Goal: Transaction & Acquisition: Register for event/course

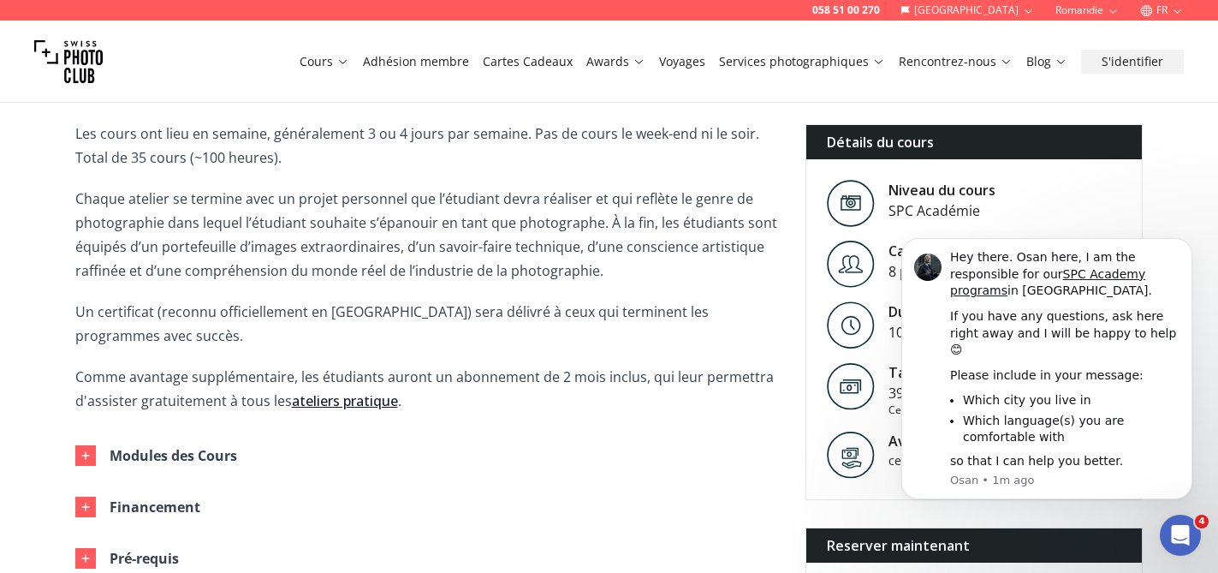
scroll to position [585, 0]
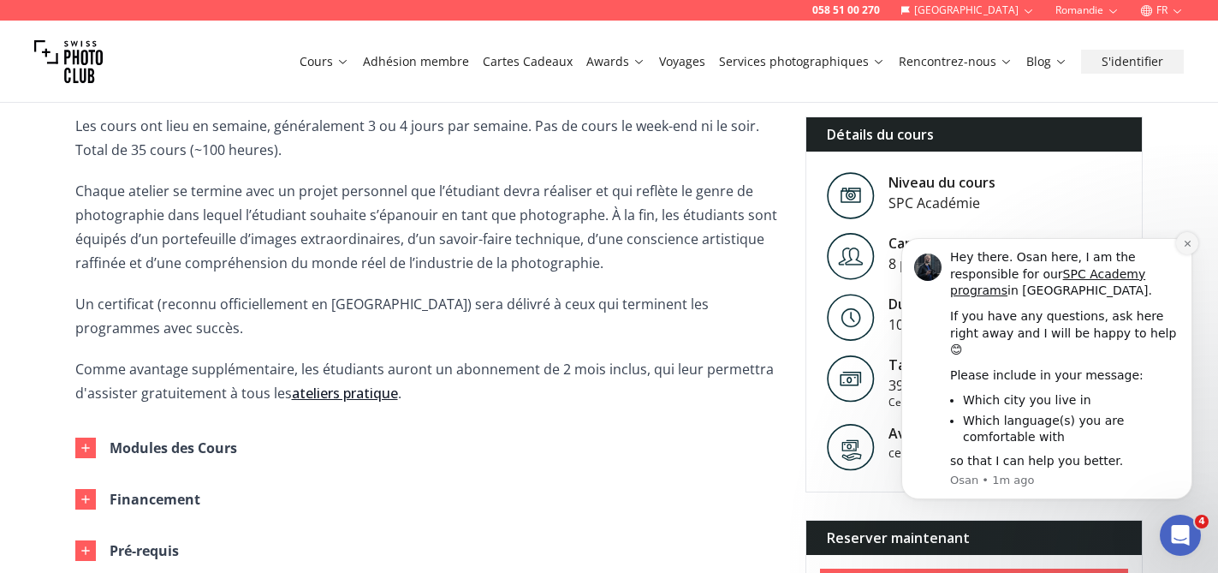
click at [1189, 254] on button "Dismiss notification" at bounding box center [1187, 243] width 22 height 22
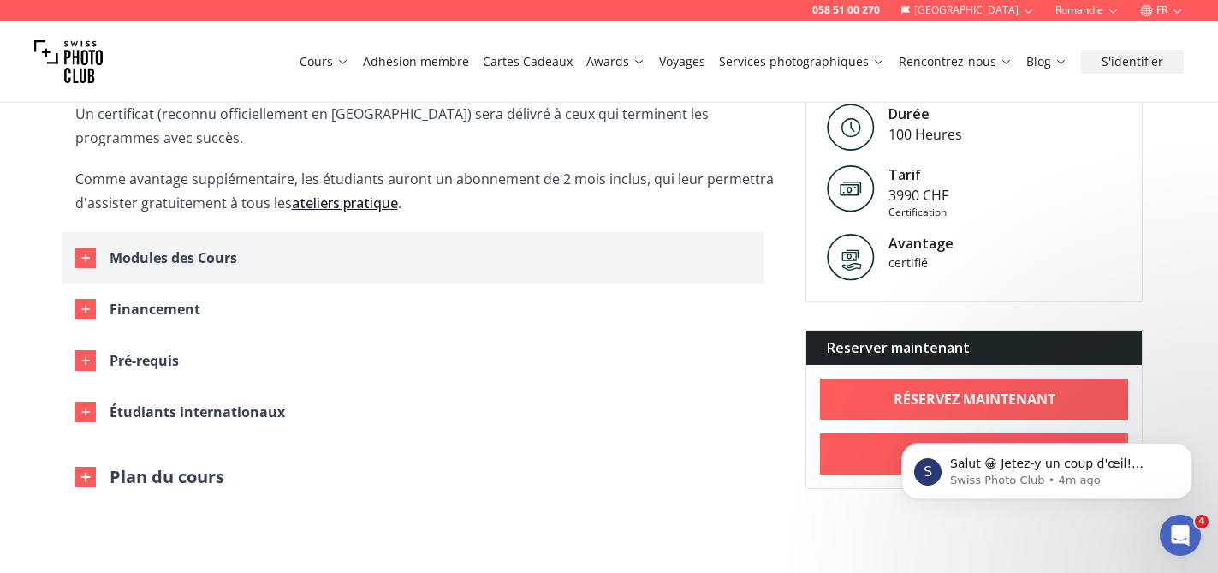
scroll to position [781, 0]
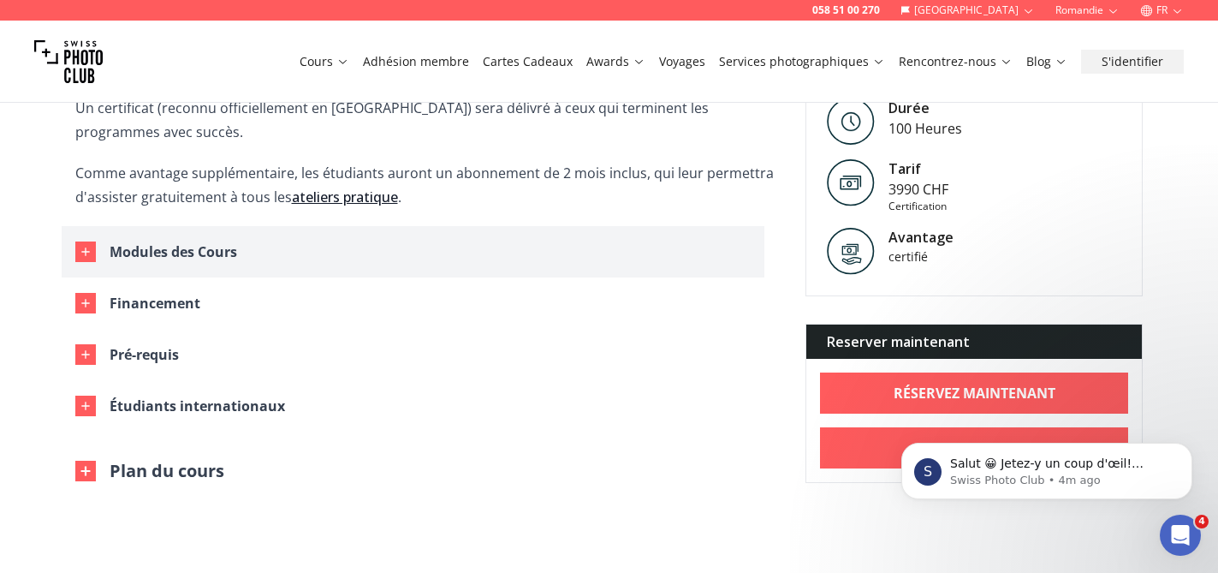
click at [288, 226] on button "Modules des Cours" at bounding box center [413, 251] width 703 height 51
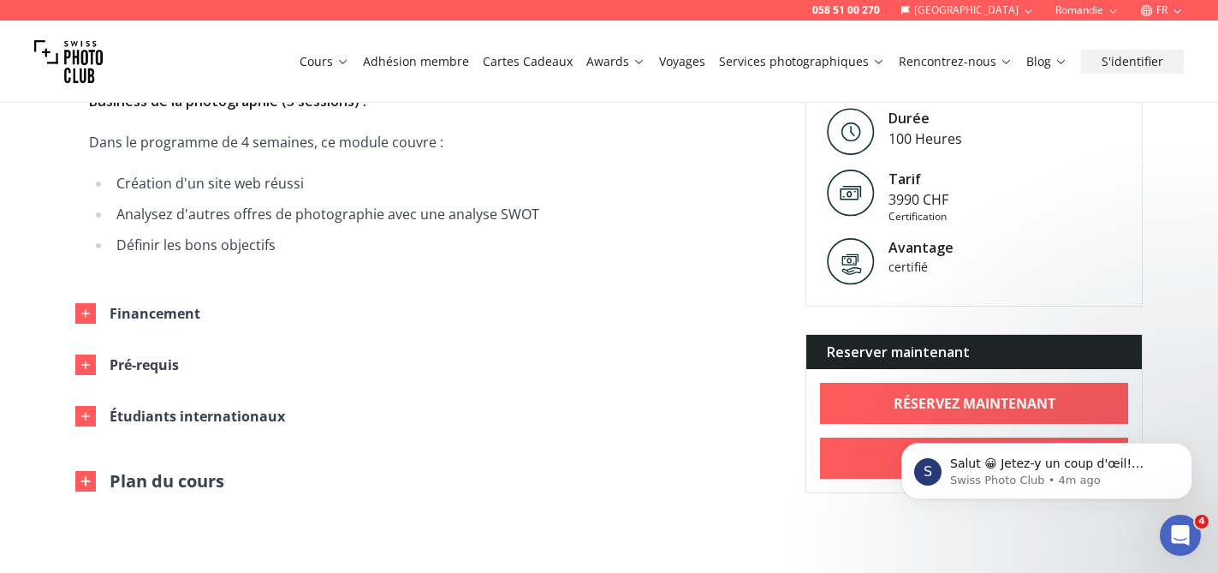
scroll to position [2073, 0]
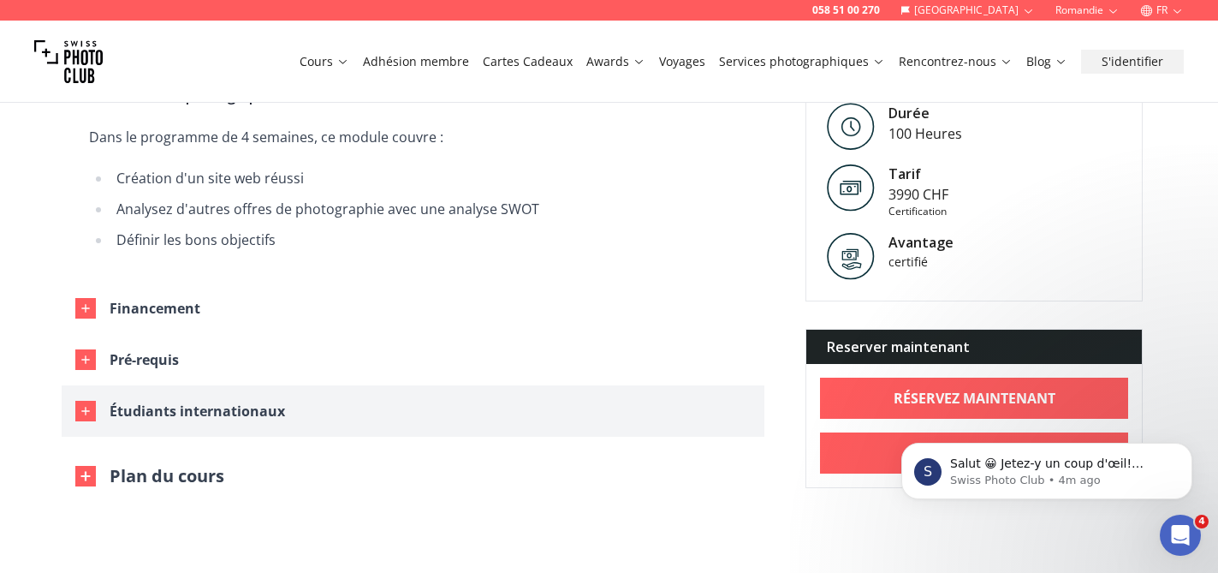
click at [236, 399] on div "Étudiants internationaux" at bounding box center [197, 411] width 175 height 24
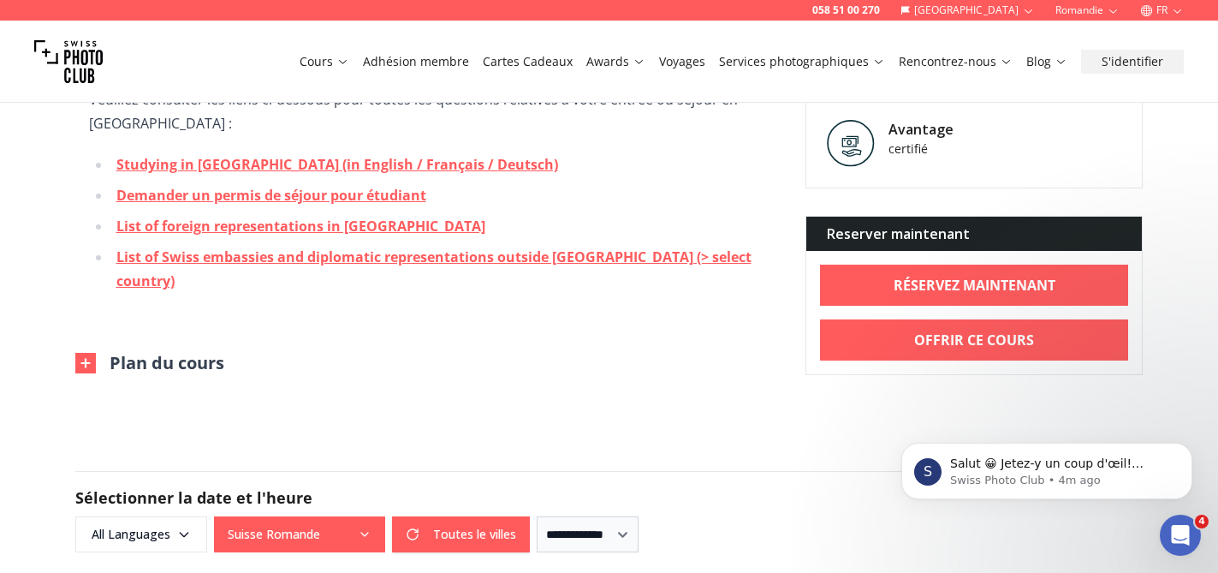
scroll to position [2530, 0]
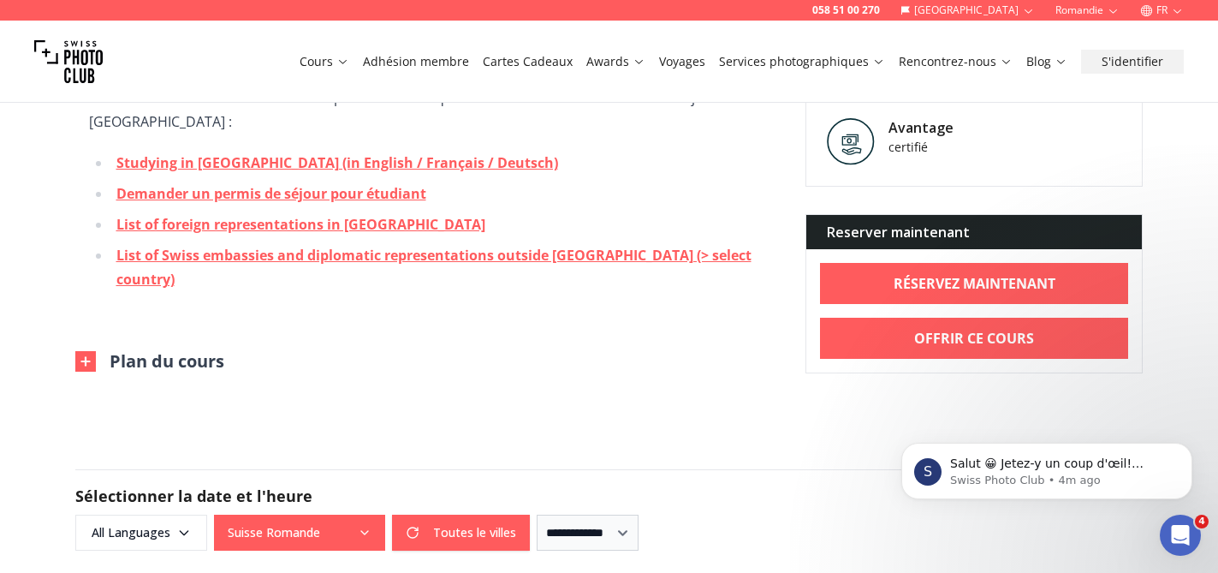
click at [199, 349] on button "Plan du cours" at bounding box center [149, 361] width 149 height 24
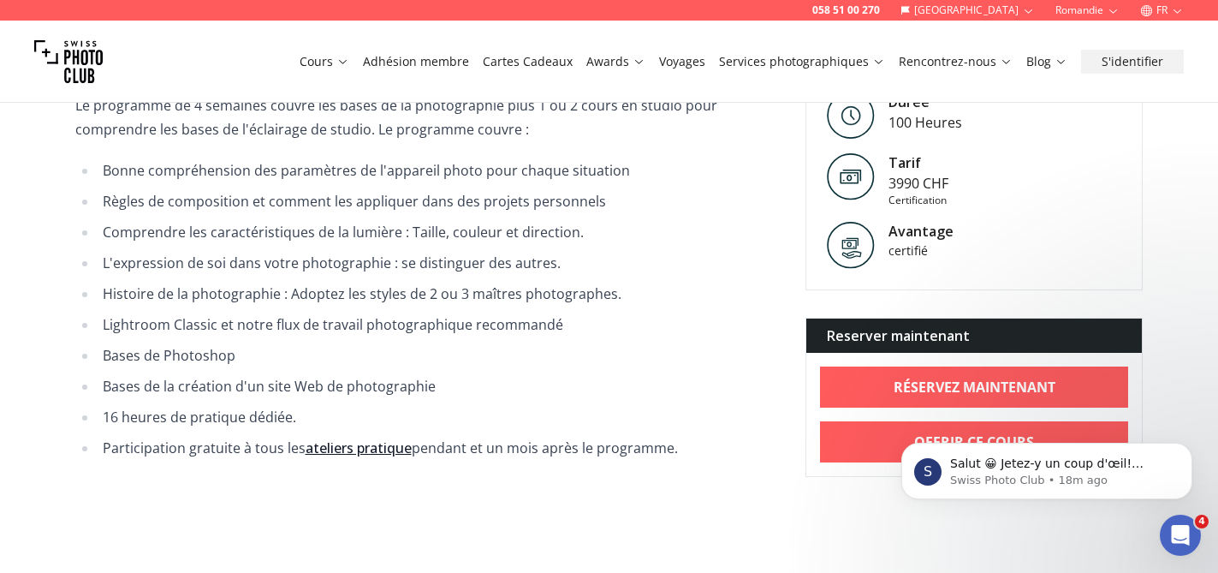
scroll to position [2834, 0]
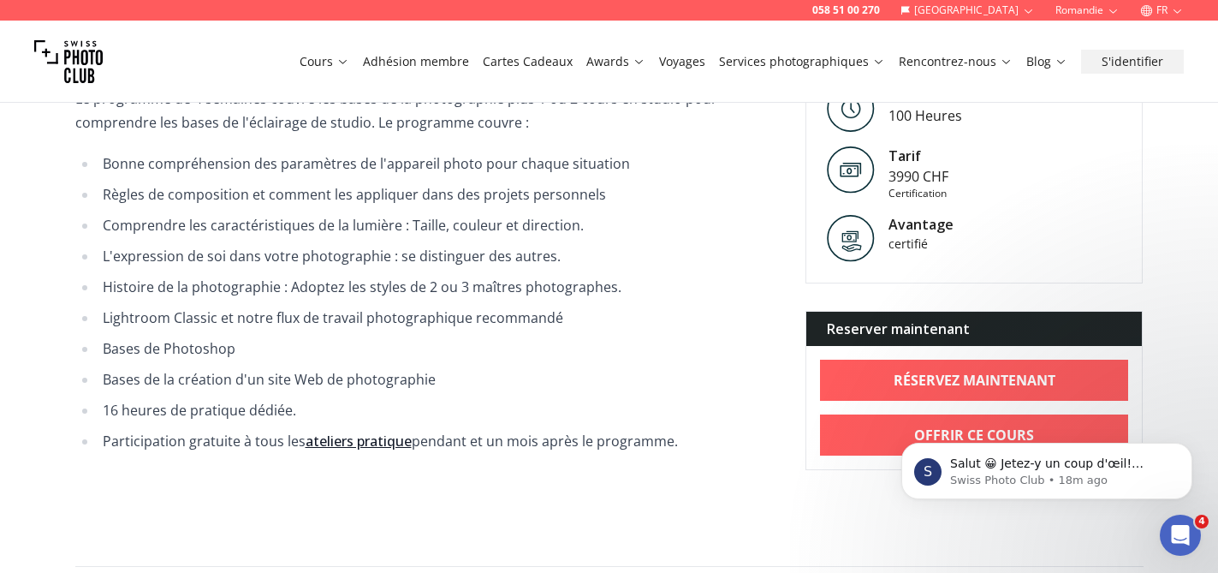
click at [937, 336] on div "S Salut 😀 [PERSON_NAME]-y un coup d'œil! contactez-nous pour plus d'information…" at bounding box center [1046, 392] width 315 height 214
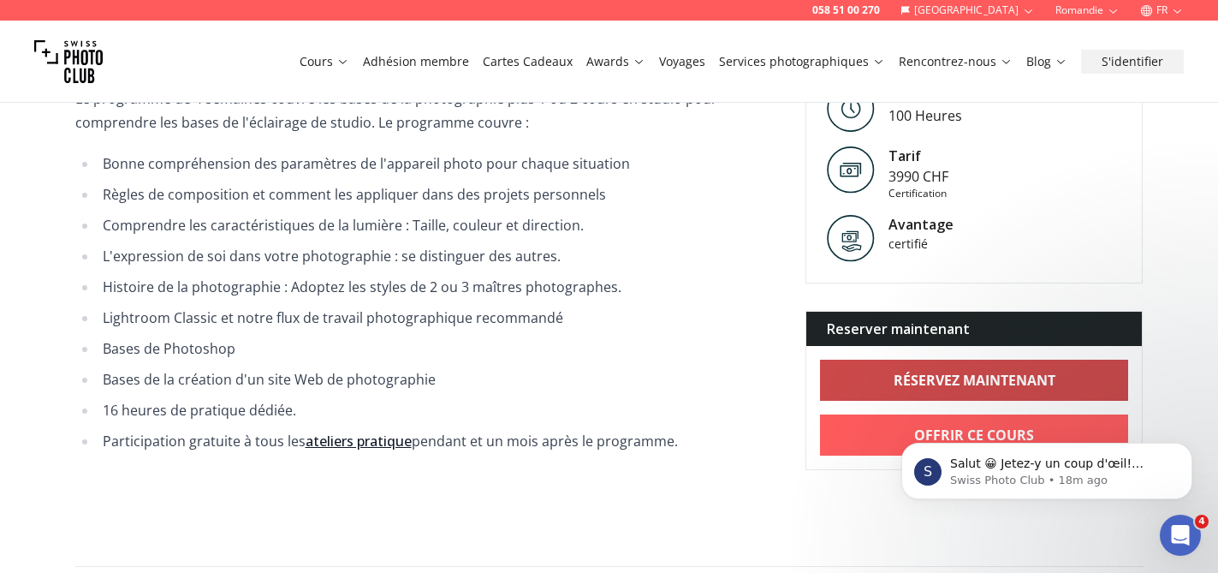
click at [943, 360] on link "RÉSERVEZ MAINTENANT" at bounding box center [974, 380] width 309 height 41
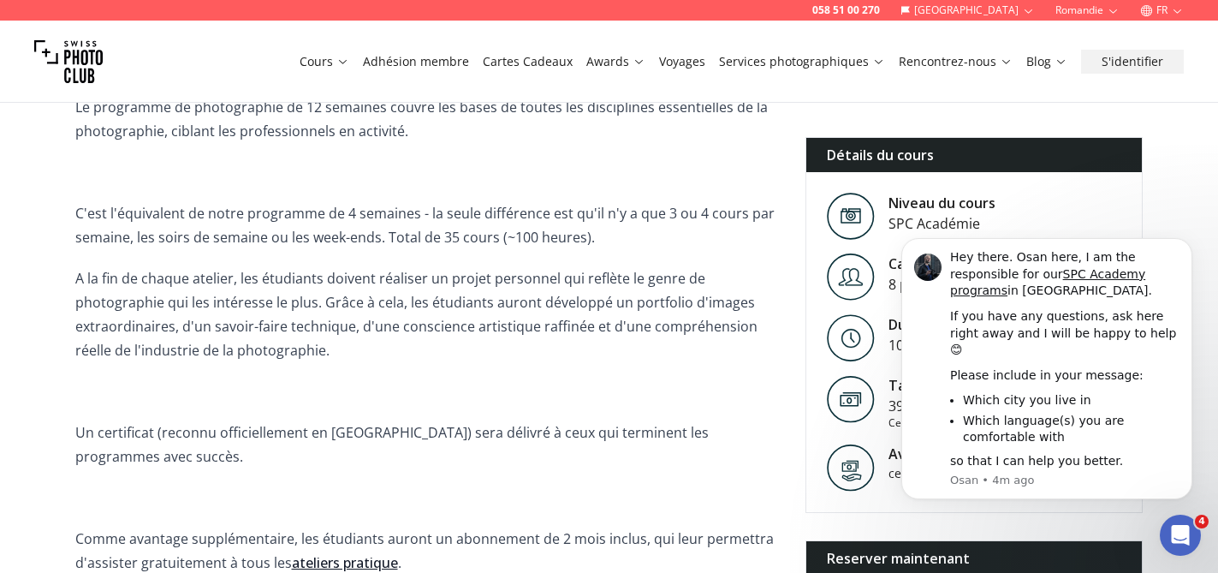
scroll to position [516, 0]
click at [1181, 254] on button "Dismiss notification" at bounding box center [1187, 243] width 22 height 22
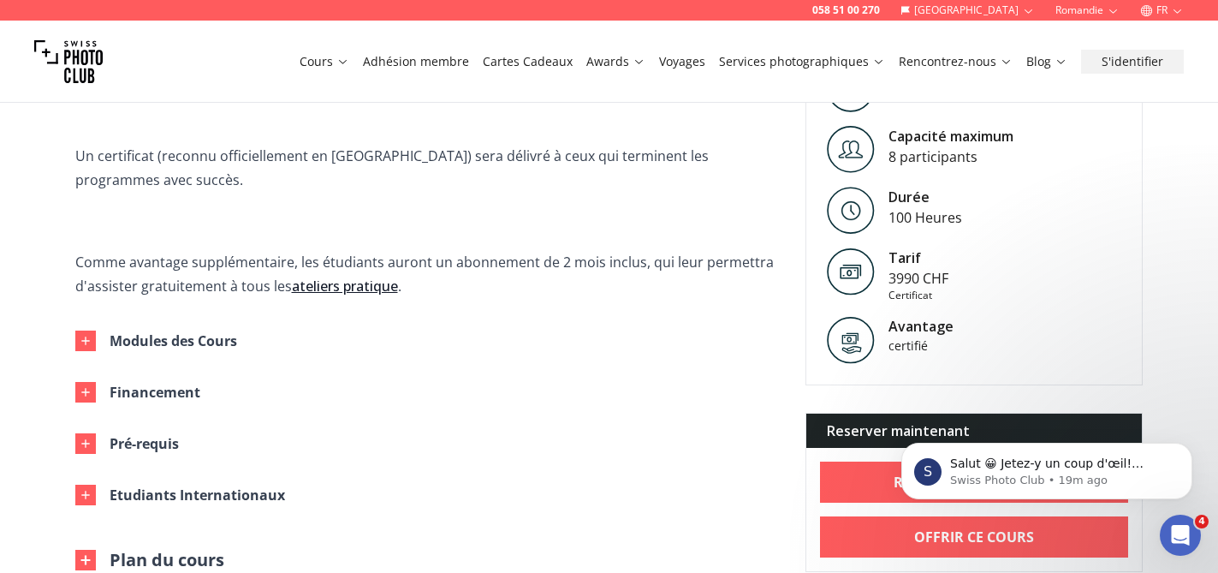
scroll to position [793, 0]
